Goal: Navigation & Orientation: Go to known website

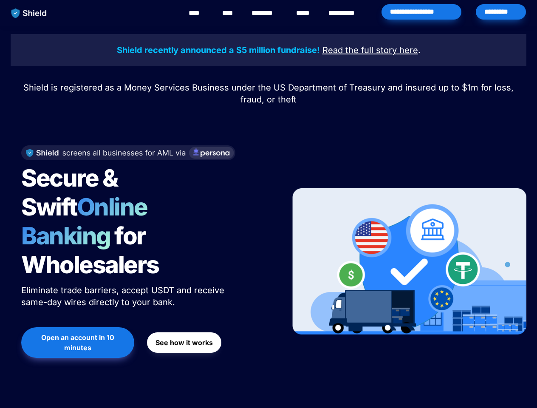
click at [269, 204] on div "Secure & Swift Online Banking for Wholesalers Eliminate trade barriers, accept …" at bounding box center [145, 262] width 269 height 250
click at [29, 13] on img "main navigation" at bounding box center [29, 13] width 44 height 18
